Goal: Task Accomplishment & Management: Manage account settings

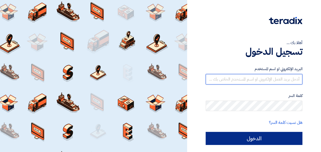
type input "waraich@hahest.com"
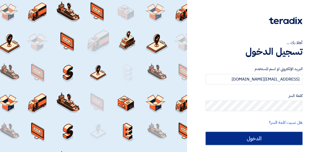
click at [251, 138] on input "الدخول" at bounding box center [254, 138] width 97 height 13
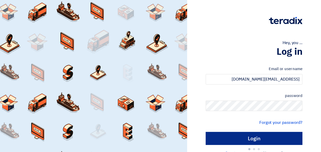
type input "Sign in"
